Goal: Task Accomplishment & Management: Complete application form

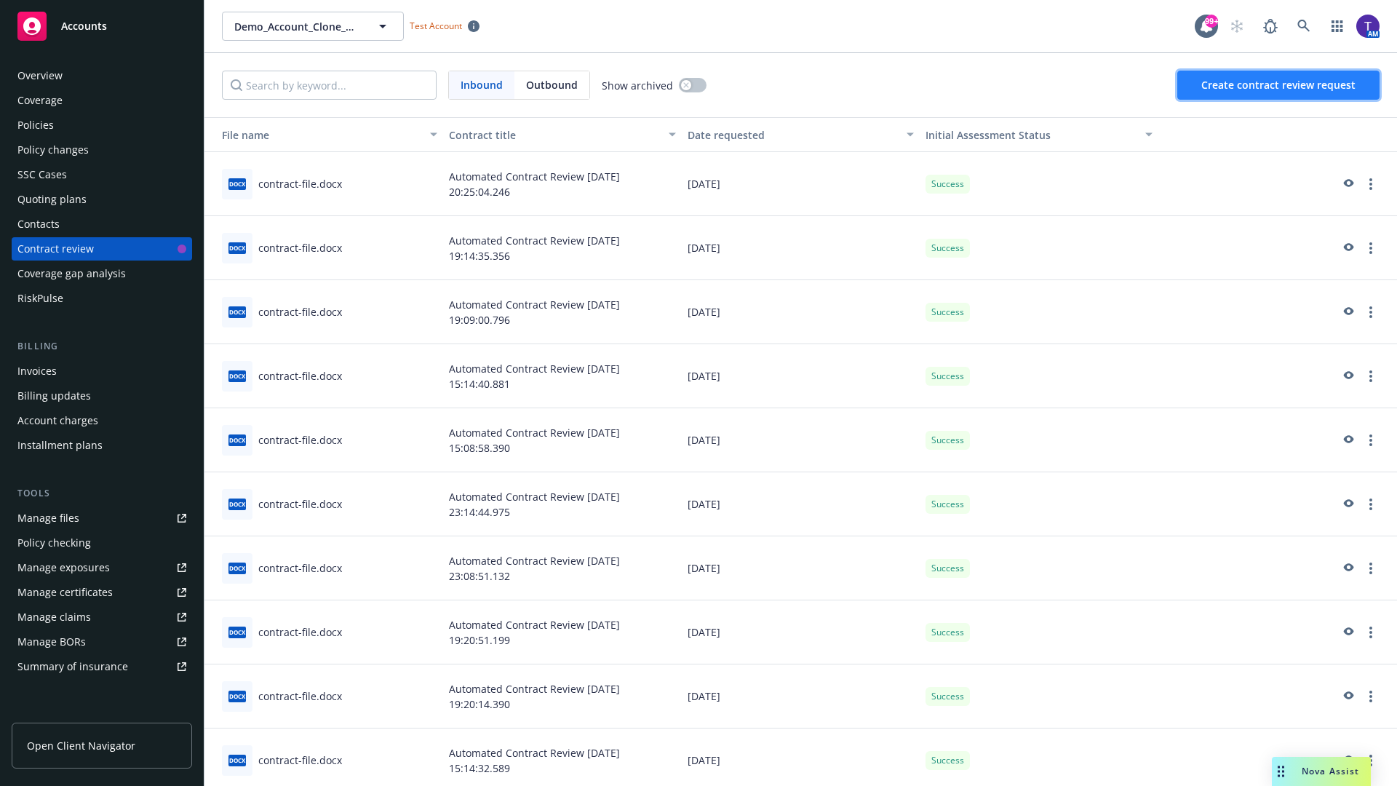
click at [1279, 85] on span "Create contract review request" at bounding box center [1278, 85] width 154 height 14
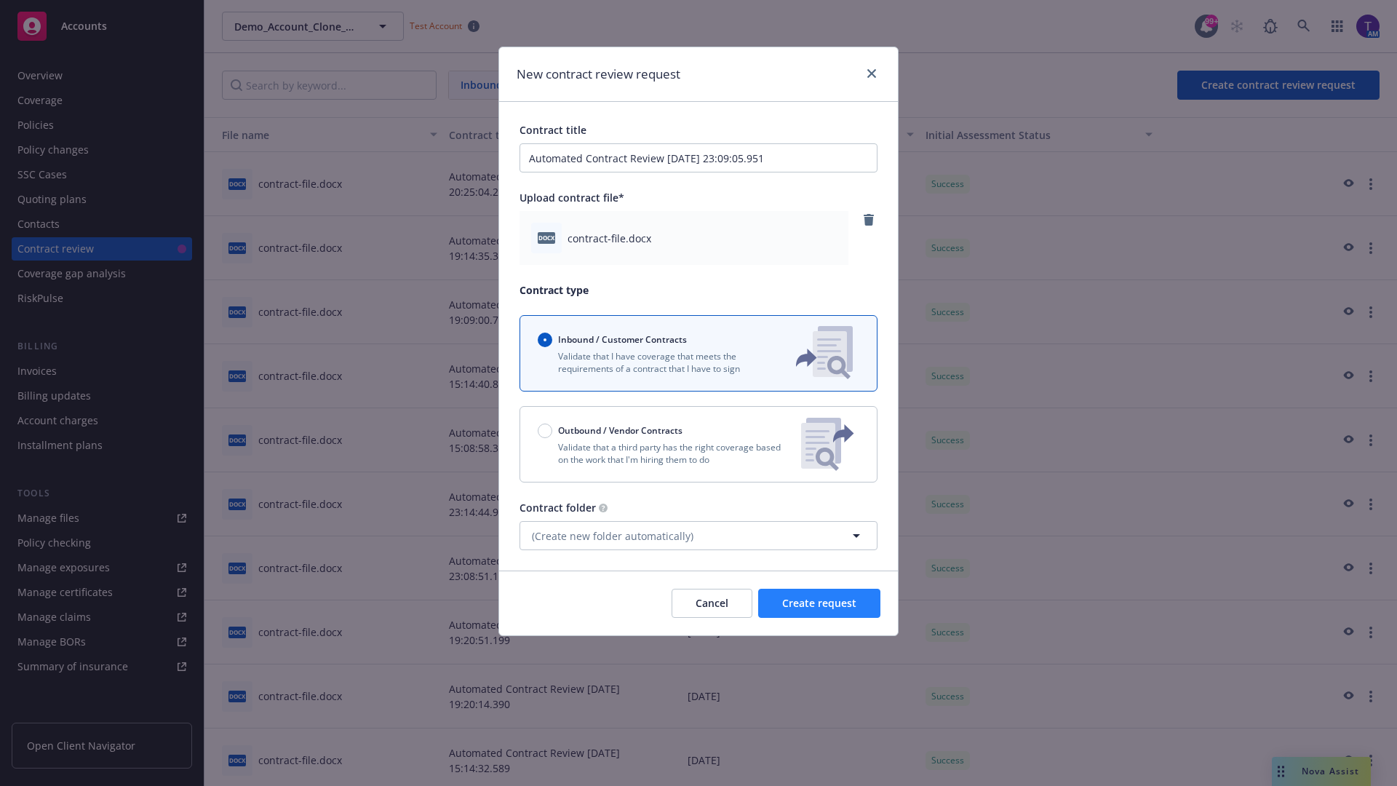
type input "Automated Contract Review 09-16-2025 23:09:05.951"
click at [819, 603] on span "Create request" at bounding box center [819, 603] width 74 height 14
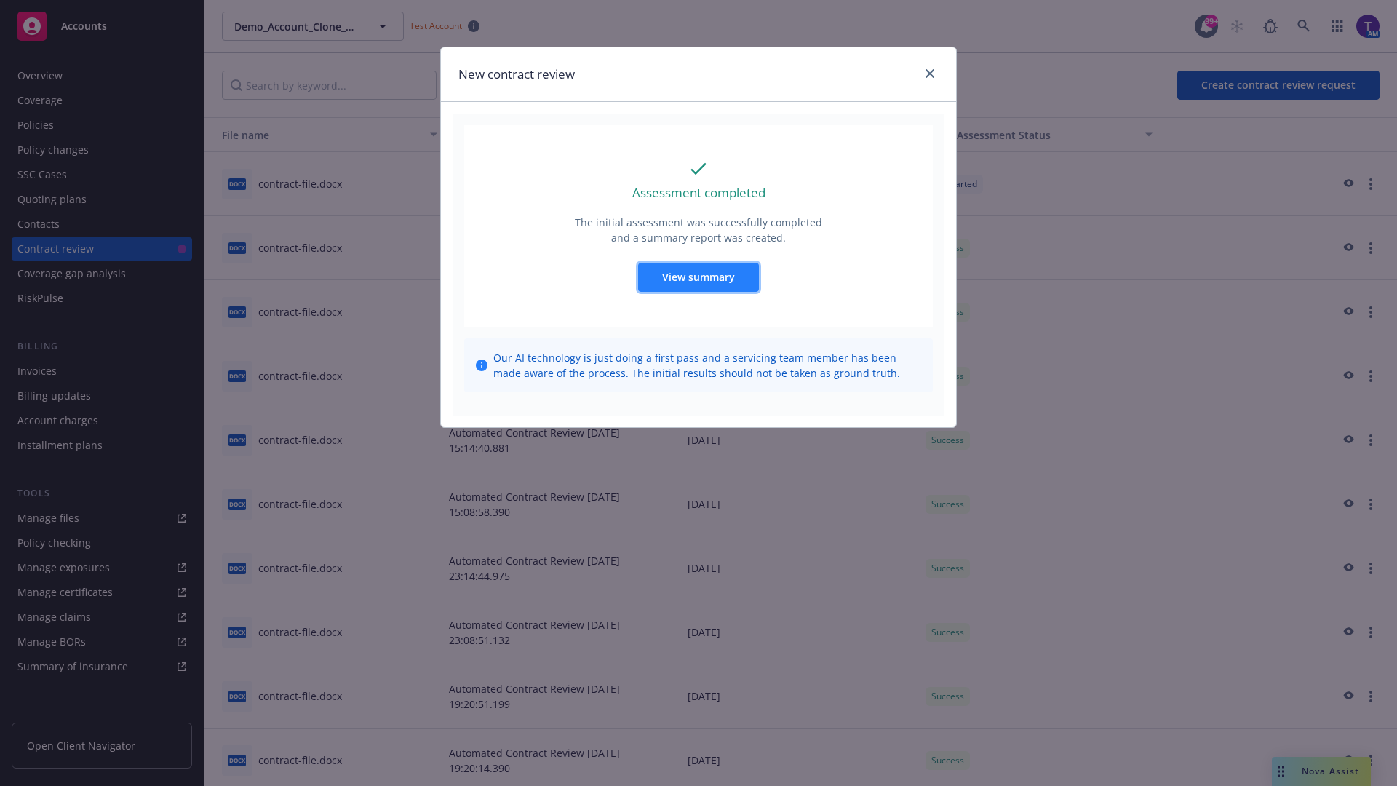
click at [698, 277] on span "View summary" at bounding box center [698, 277] width 73 height 14
